Goal: Download file/media

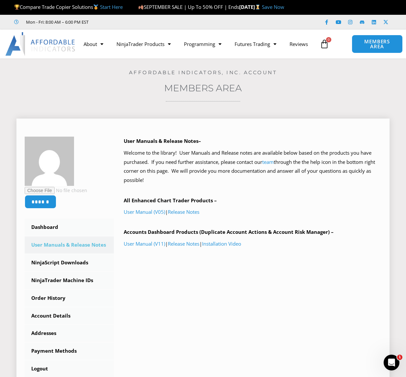
click at [184, 231] on b "Accounts Dashboard Products (Duplicate Account Actions & Account Risk Manager) –" at bounding box center [229, 232] width 210 height 7
click at [226, 247] on link "Installation Video" at bounding box center [221, 244] width 39 height 7
click at [72, 264] on link "NinjaScript Downloads" at bounding box center [69, 263] width 89 height 17
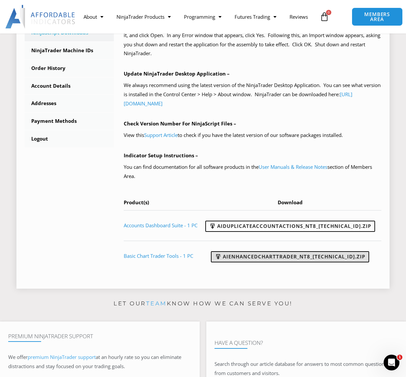
click at [299, 259] on link "AIEnhancedChartTrader_NT8_25.1.31.1.zip" at bounding box center [290, 257] width 158 height 11
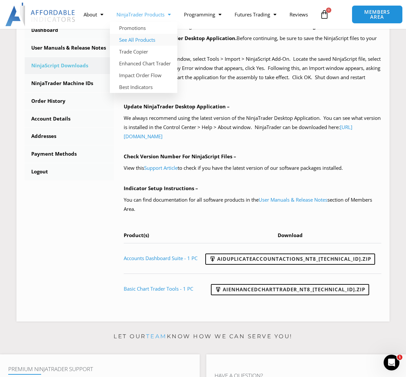
scroll to position [33, 0]
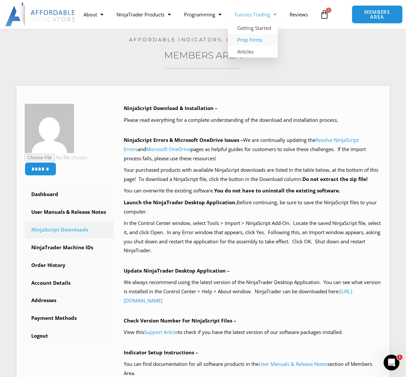
click at [255, 34] on link "Prop Firms" at bounding box center [253, 40] width 50 height 12
